Goal: Task Accomplishment & Management: Manage account settings

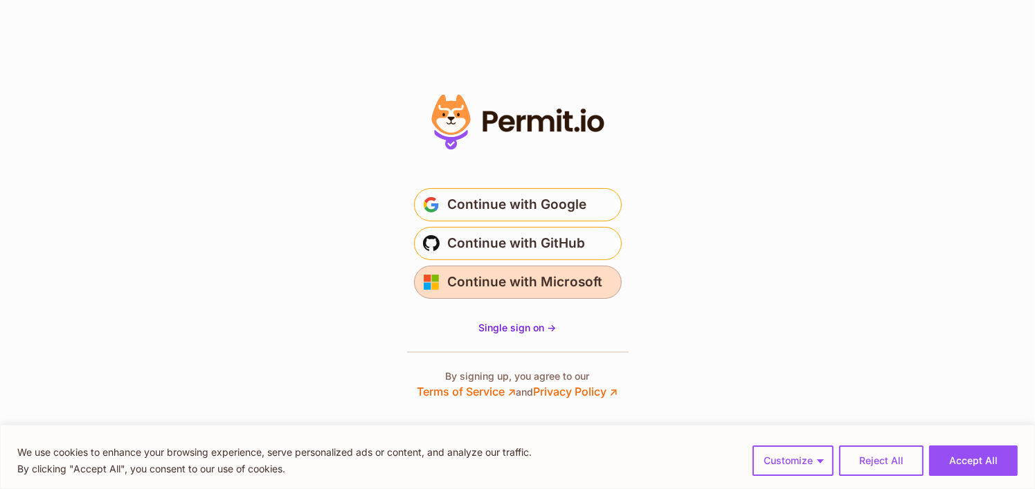
click at [554, 289] on span "Continue with Microsoft" at bounding box center [525, 282] width 155 height 22
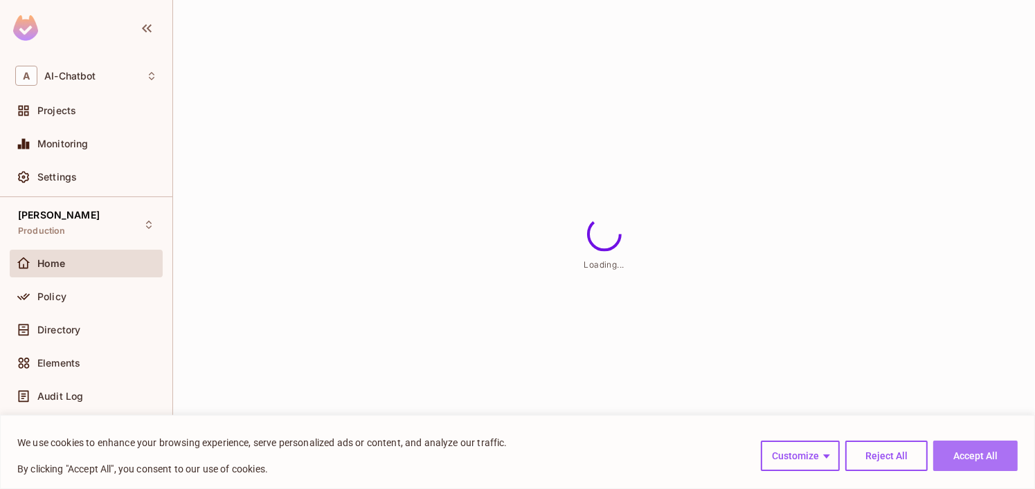
click at [979, 447] on button "Accept All" at bounding box center [975, 456] width 84 height 30
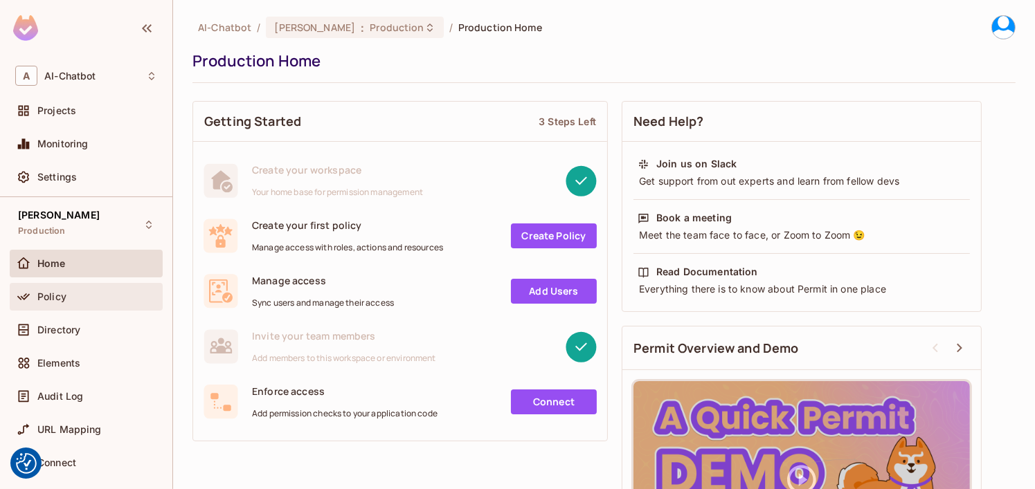
click at [55, 304] on div "Policy" at bounding box center [86, 297] width 142 height 17
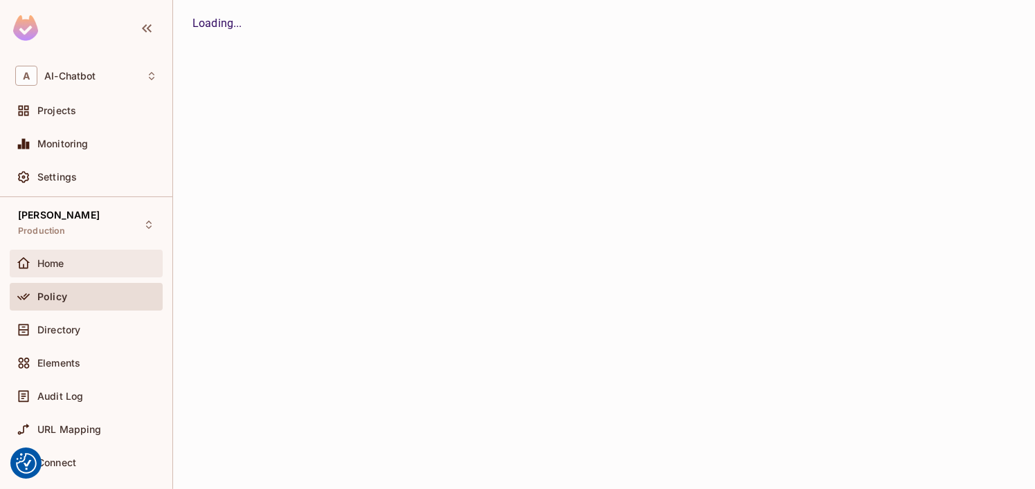
click at [50, 276] on div "Home" at bounding box center [86, 264] width 153 height 28
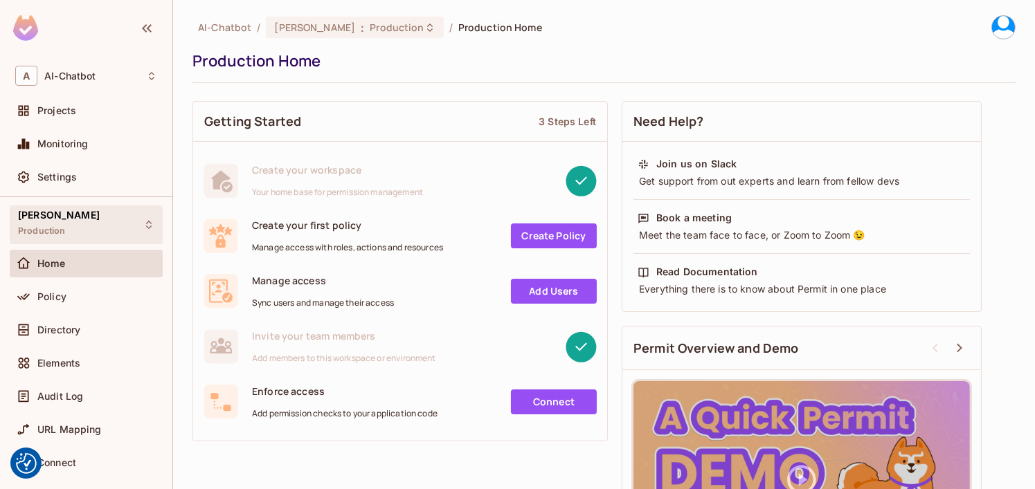
click at [90, 215] on div "AI Chabot Production" at bounding box center [86, 225] width 153 height 38
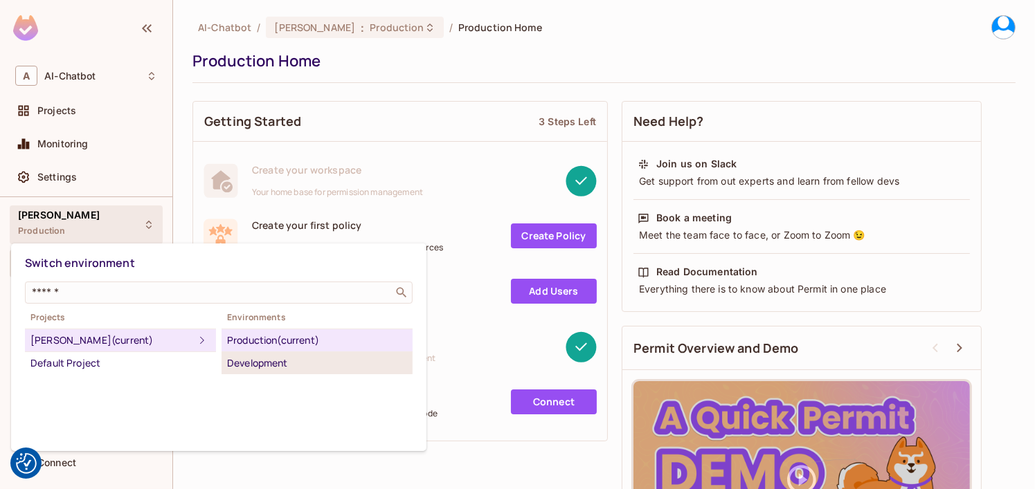
click at [254, 367] on div "Development" at bounding box center [317, 363] width 180 height 17
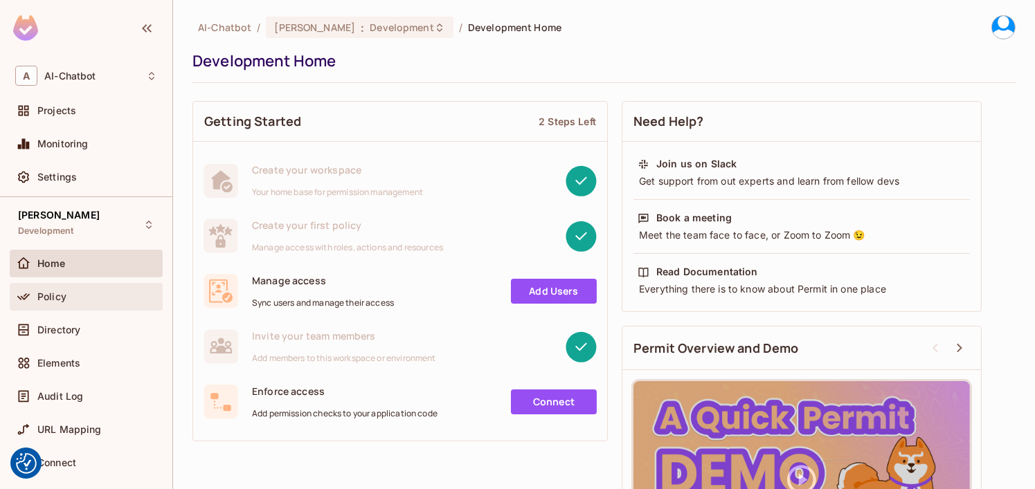
click at [104, 307] on div "Policy" at bounding box center [86, 297] width 153 height 28
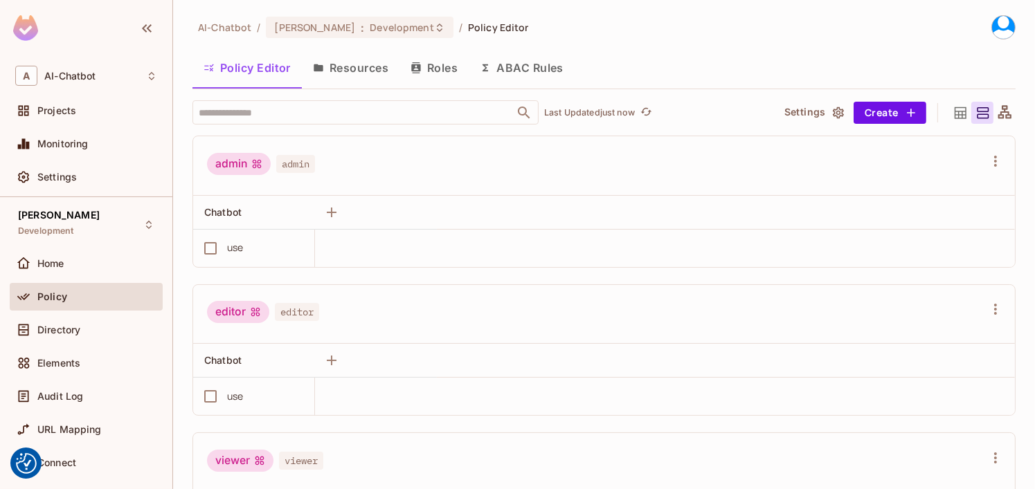
click at [330, 85] on div "Policy Editor Resources Roles ABAC Rules" at bounding box center [603, 70] width 823 height 38
click at [956, 104] on icon at bounding box center [960, 112] width 17 height 17
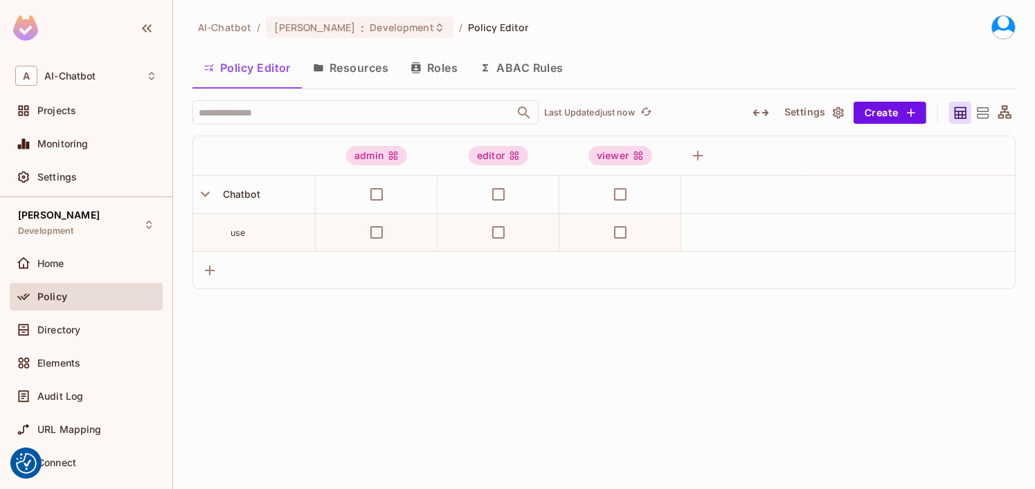
click at [969, 104] on div at bounding box center [960, 113] width 22 height 22
click at [140, 230] on div "AI Chabot Development" at bounding box center [86, 225] width 153 height 38
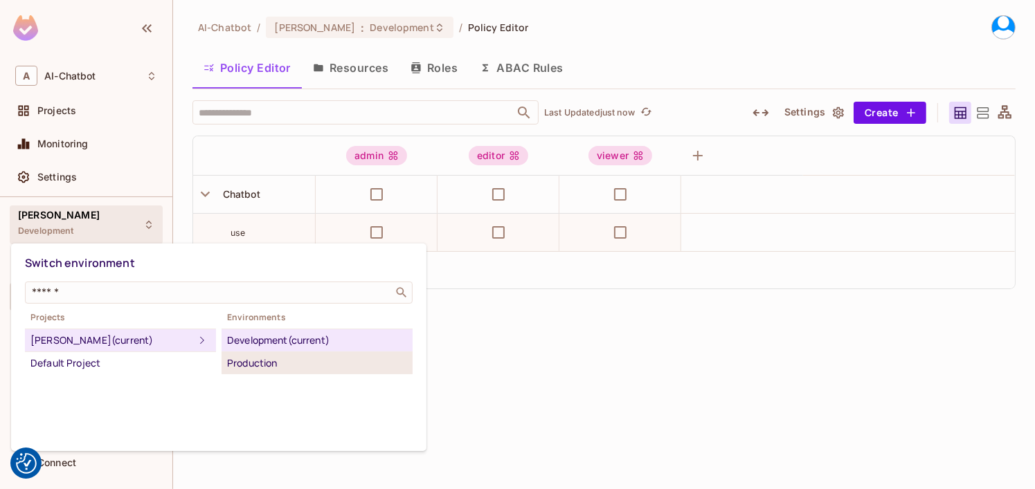
click at [246, 365] on div "Production" at bounding box center [317, 363] width 180 height 17
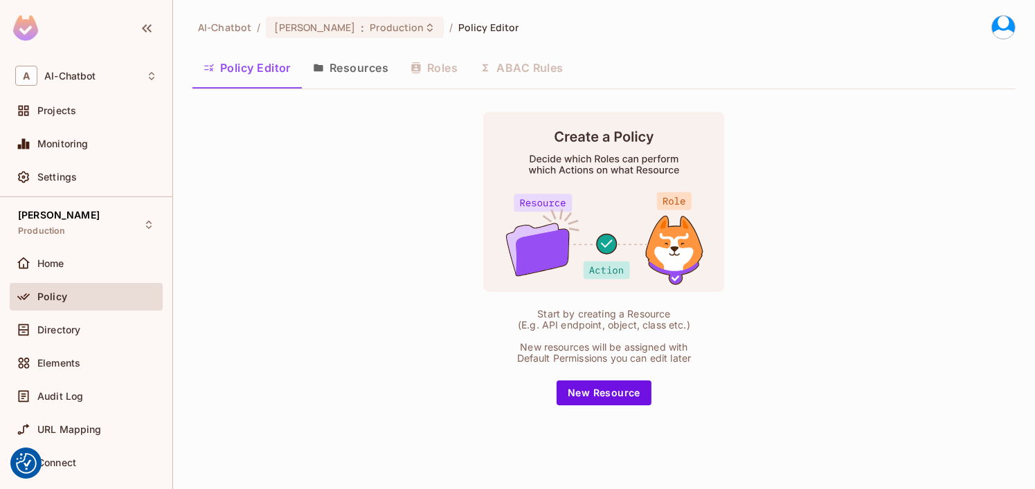
click at [327, 64] on button "Resources" at bounding box center [351, 68] width 98 height 35
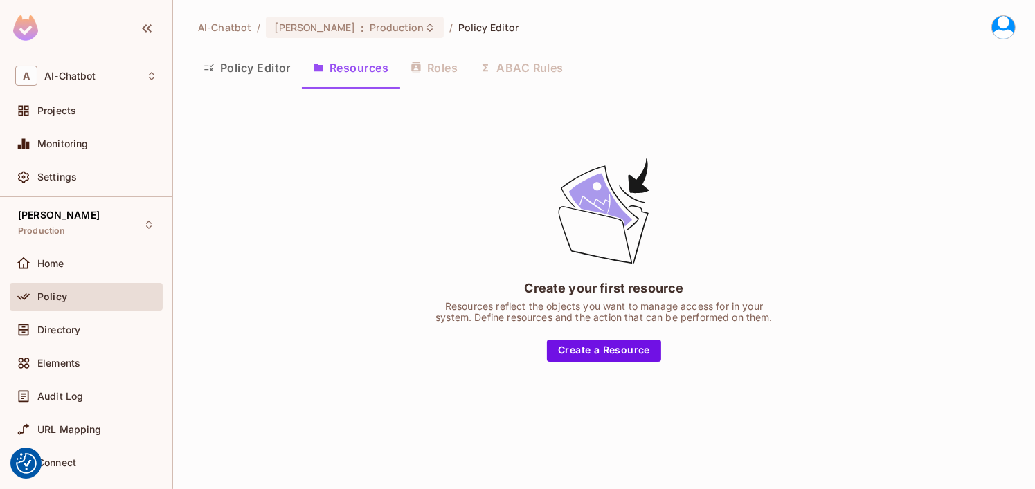
click at [240, 58] on button "Policy Editor" at bounding box center [246, 68] width 109 height 35
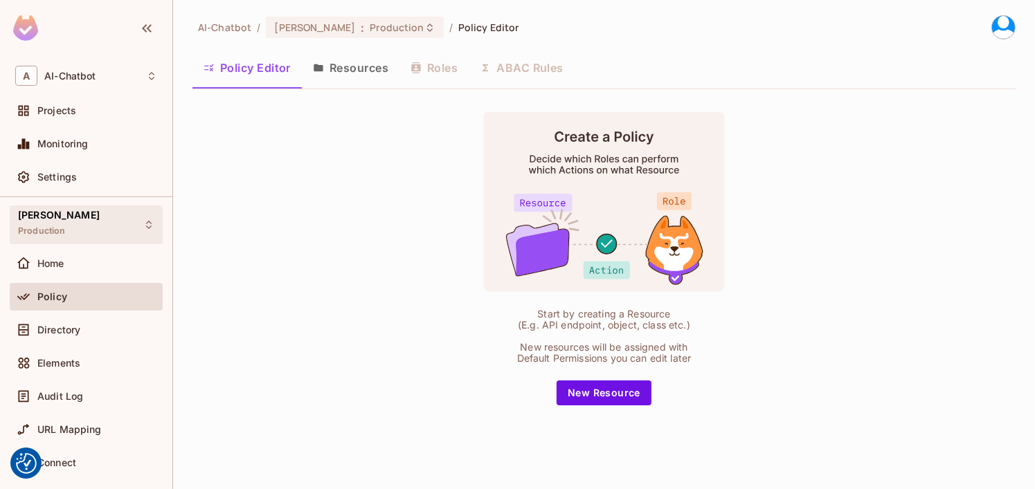
click at [129, 228] on div "AI Chabot Production" at bounding box center [86, 225] width 153 height 38
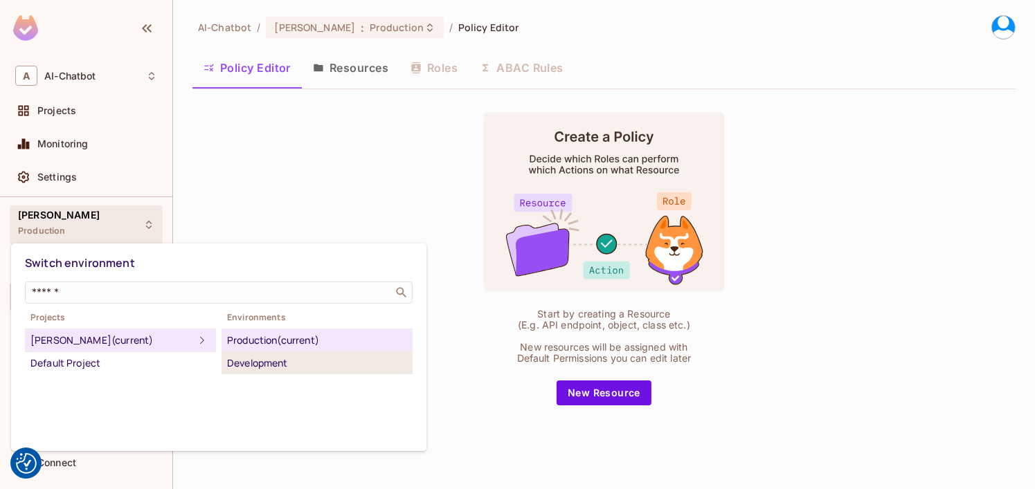
click at [253, 355] on div "Development" at bounding box center [317, 363] width 180 height 17
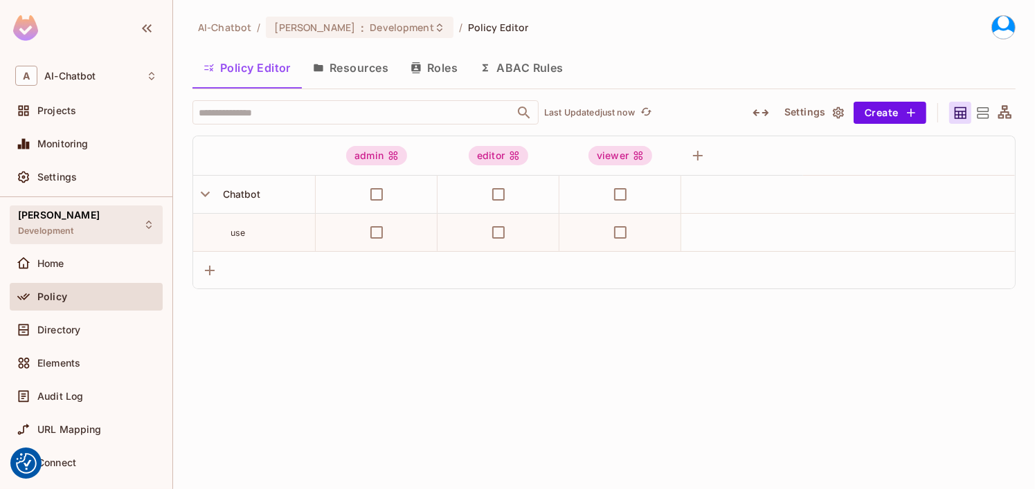
click at [94, 228] on div "AI Chabot Development" at bounding box center [86, 225] width 153 height 38
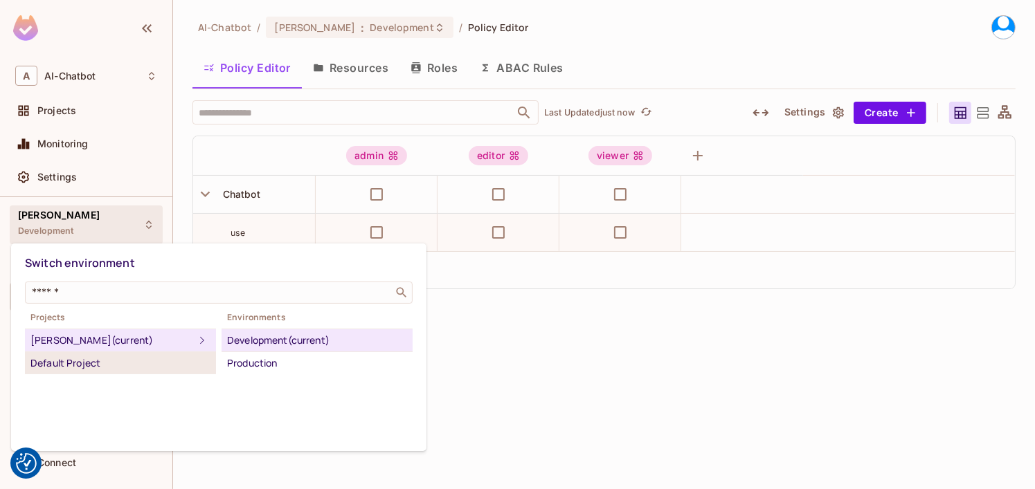
click at [79, 365] on div "Default Project" at bounding box center [120, 363] width 180 height 17
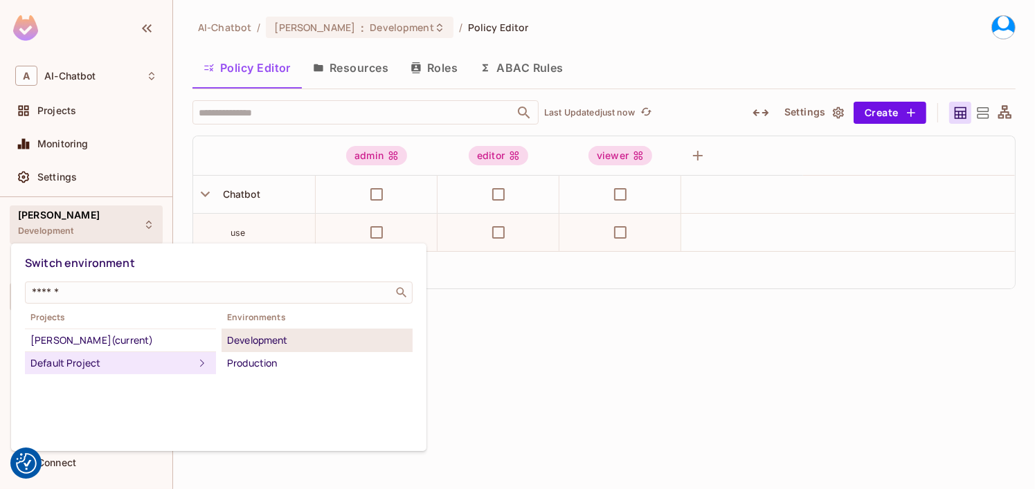
click at [239, 333] on div "Development" at bounding box center [317, 340] width 180 height 17
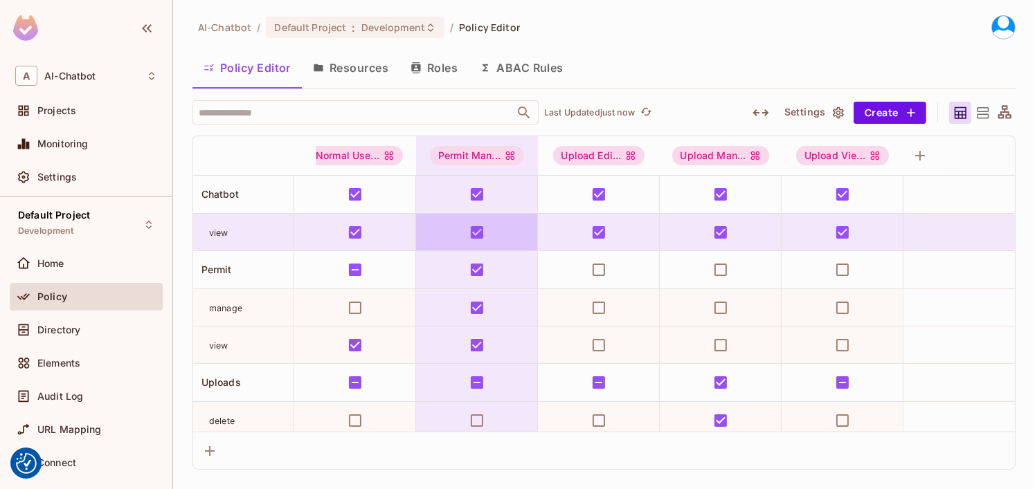
scroll to position [0, 24]
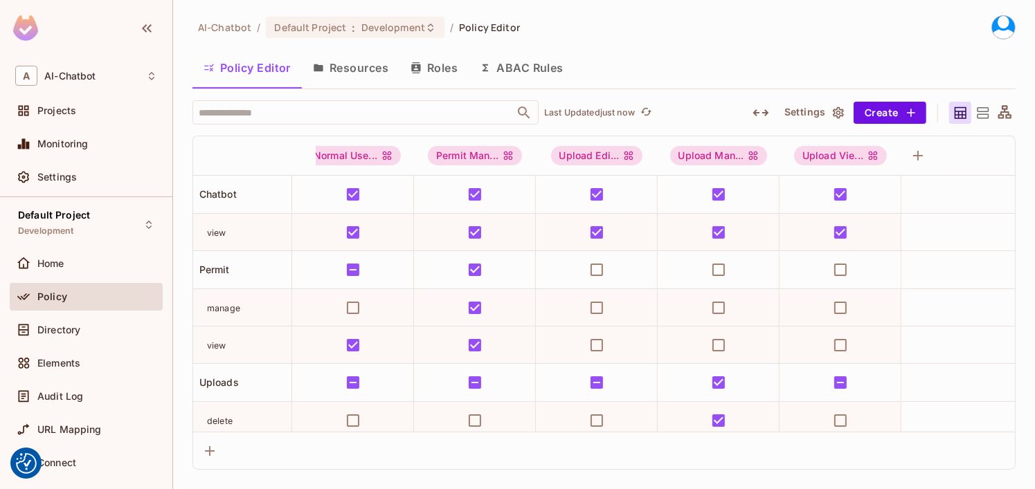
click at [974, 118] on icon at bounding box center [982, 112] width 17 height 17
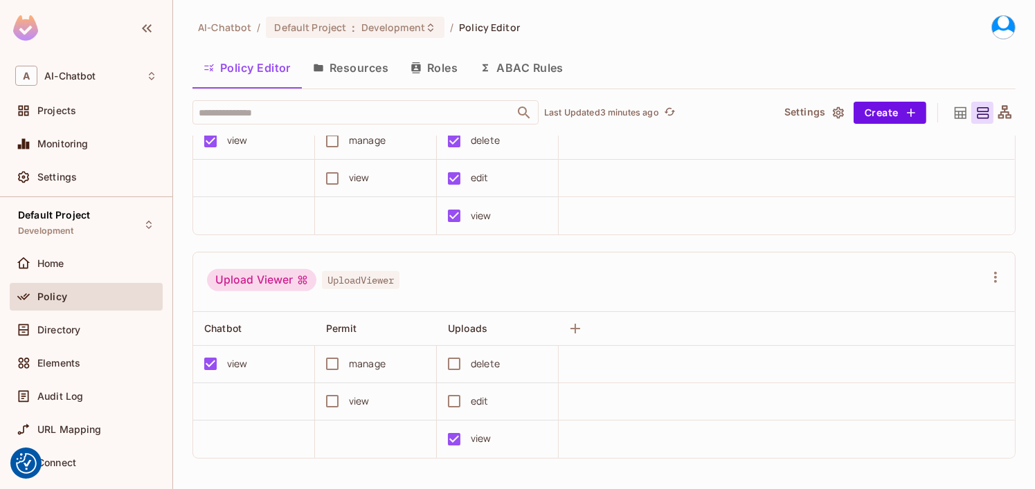
scroll to position [0, 0]
